Goal: Task Accomplishment & Management: Manage account settings

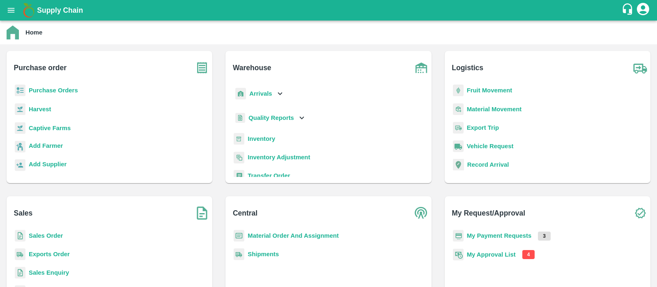
click at [479, 257] on b "My Approval List" at bounding box center [491, 254] width 49 height 7
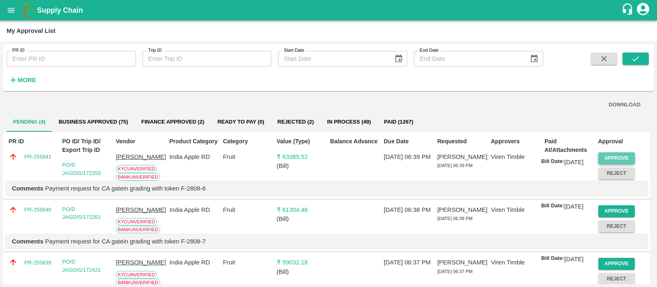
click at [617, 158] on button "Approve" at bounding box center [616, 158] width 37 height 12
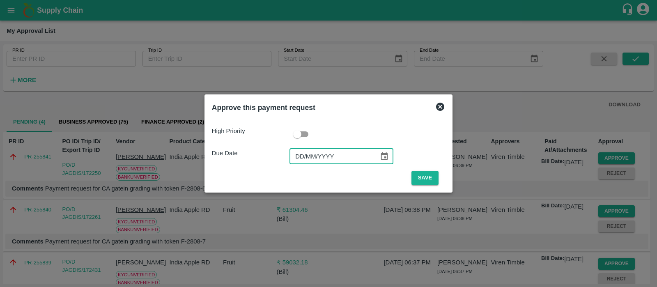
click at [301, 159] on input "DD/MM/YYYY" at bounding box center [331, 157] width 84 height 16
type input "07/09/2025"
click at [429, 174] on button "Save" at bounding box center [424, 178] width 27 height 14
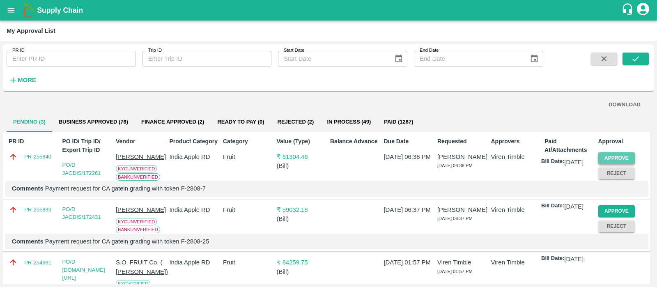
click at [610, 155] on button "Approve" at bounding box center [616, 158] width 37 height 12
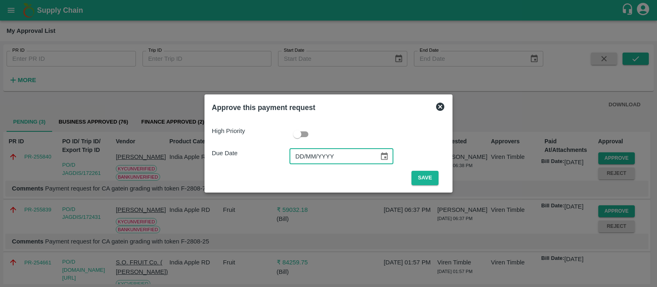
click at [304, 157] on input "DD/MM/YYYY" at bounding box center [331, 157] width 84 height 16
type input "07/09/2025"
click at [415, 173] on button "Save" at bounding box center [424, 178] width 27 height 14
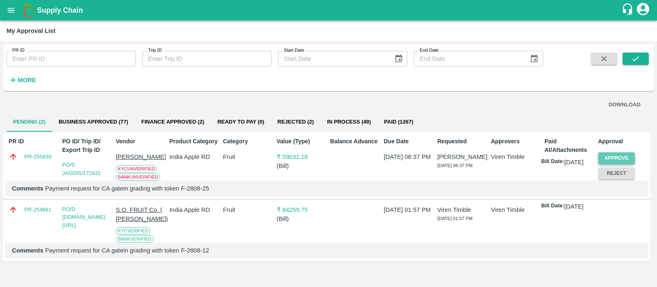
click at [619, 154] on button "Approve" at bounding box center [616, 158] width 37 height 12
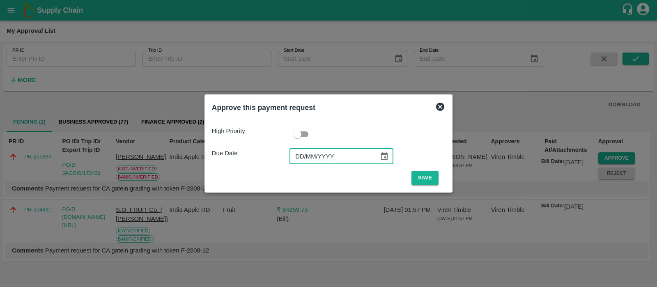
click at [303, 154] on input "DD/MM/YYYY" at bounding box center [331, 157] width 84 height 16
type input "07/09/2025"
click at [432, 179] on button "Save" at bounding box center [424, 178] width 27 height 14
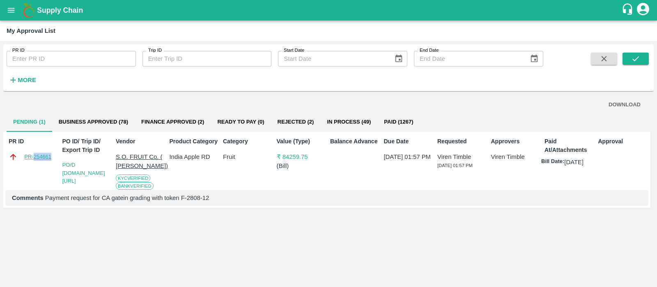
drag, startPoint x: 55, startPoint y: 164, endPoint x: 33, endPoint y: 161, distance: 22.0
click at [33, 161] on div "PR ID PR-254661" at bounding box center [31, 162] width 53 height 56
copy link "254661"
click at [346, 122] on button "In Process (49)" at bounding box center [348, 122] width 57 height 20
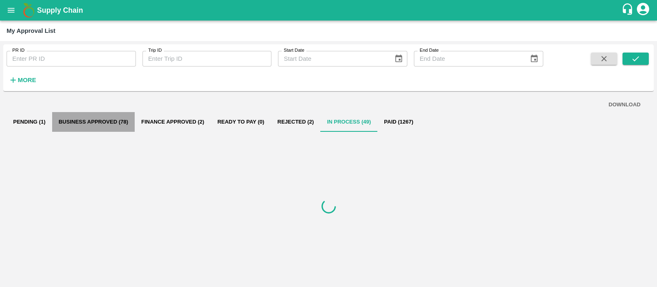
click at [95, 119] on button "Business Approved (78)" at bounding box center [93, 122] width 83 height 20
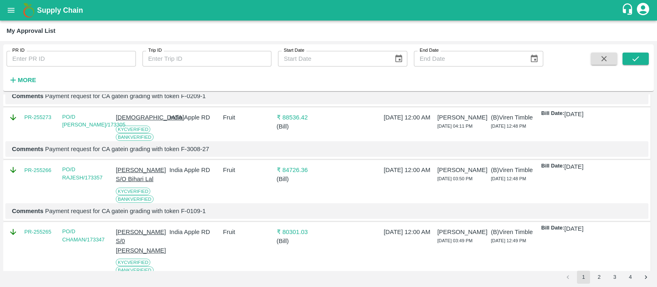
scroll to position [428, 0]
click at [630, 276] on button "4" at bounding box center [630, 277] width 13 height 13
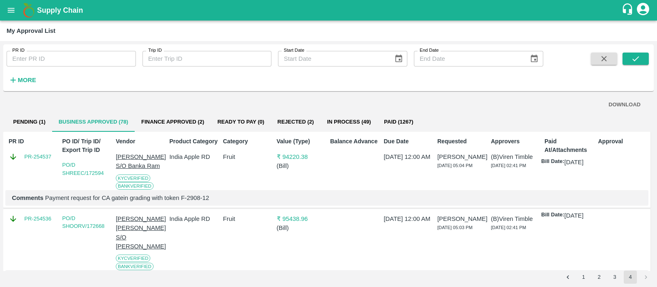
scroll to position [60, 0]
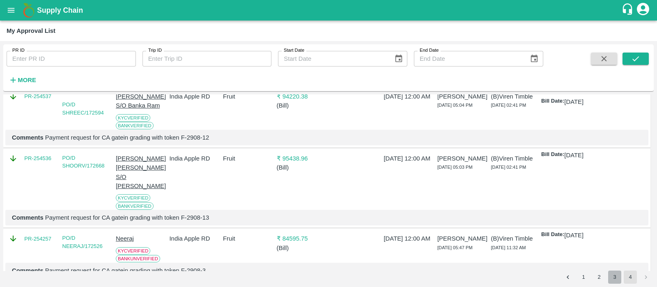
click at [615, 280] on button "3" at bounding box center [614, 277] width 13 height 13
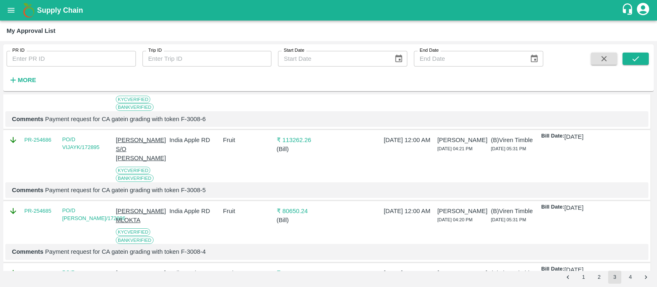
scroll to position [0, 0]
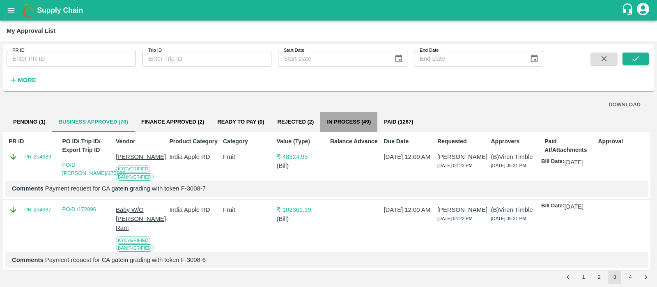
click at [366, 128] on button "In Process (49)" at bounding box center [348, 122] width 57 height 20
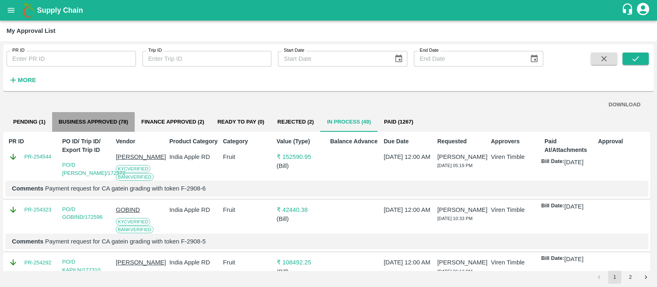
click at [93, 119] on button "Business Approved (78)" at bounding box center [93, 122] width 83 height 20
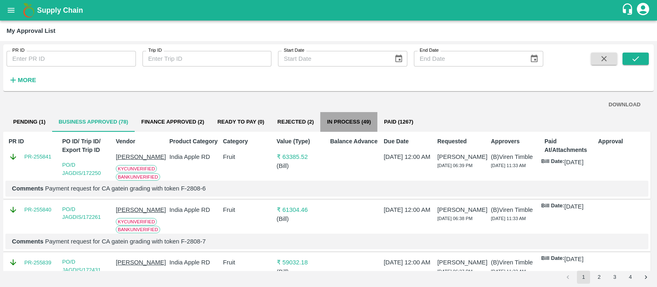
click at [349, 119] on button "In Process (49)" at bounding box center [348, 122] width 57 height 20
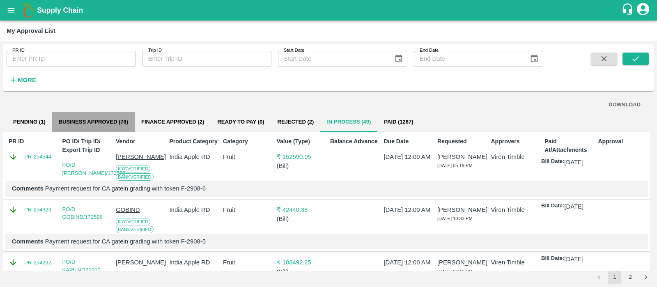
click at [107, 122] on button "Business Approved (78)" at bounding box center [93, 122] width 83 height 20
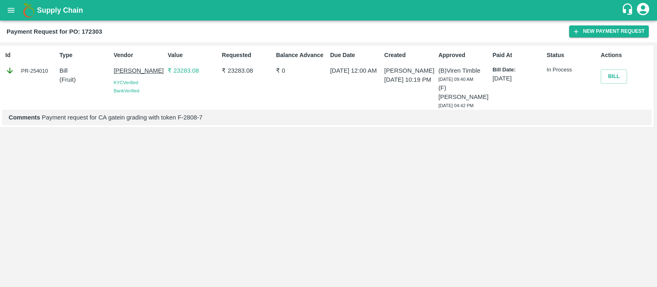
click at [39, 72] on div "PR-254010" at bounding box center [30, 70] width 51 height 9
copy div "254010"
click at [38, 68] on div "PR-254288" at bounding box center [30, 70] width 51 height 9
copy div "254288"
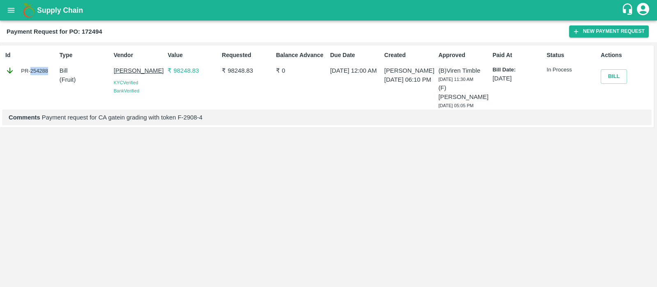
click at [38, 68] on div "PR-254288" at bounding box center [30, 70] width 51 height 9
click at [559, 71] on p "In Process" at bounding box center [571, 70] width 51 height 8
click at [41, 71] on div "PR-254289" at bounding box center [30, 70] width 51 height 9
copy div "254289"
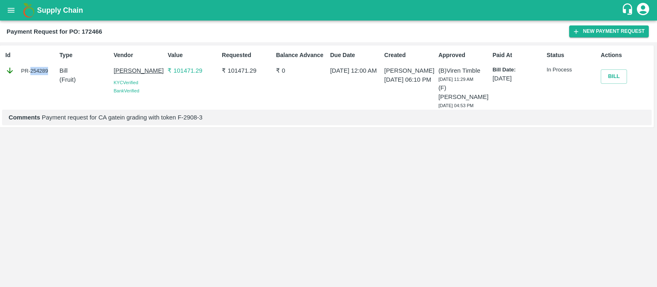
click at [41, 71] on div "PR-254289" at bounding box center [30, 70] width 51 height 9
